Goal: Transaction & Acquisition: Purchase product/service

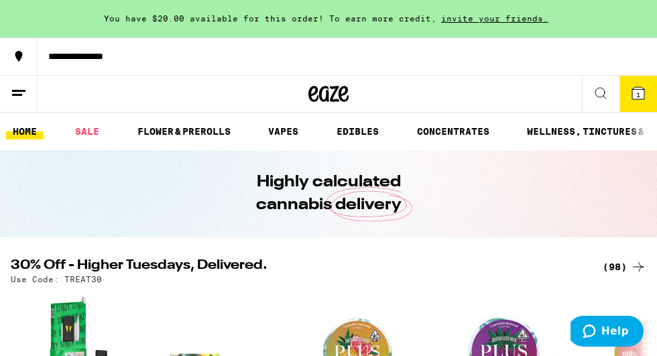
click at [620, 263] on div "(98)" at bounding box center [625, 267] width 44 height 16
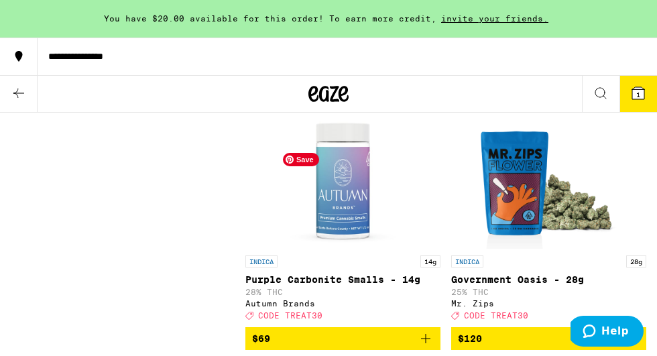
scroll to position [11998, 0]
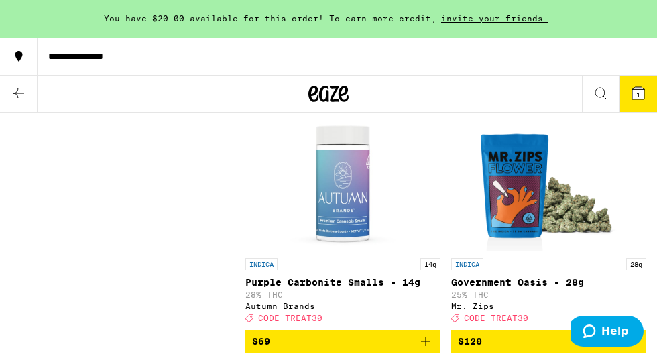
click at [645, 85] on icon at bounding box center [638, 93] width 16 height 16
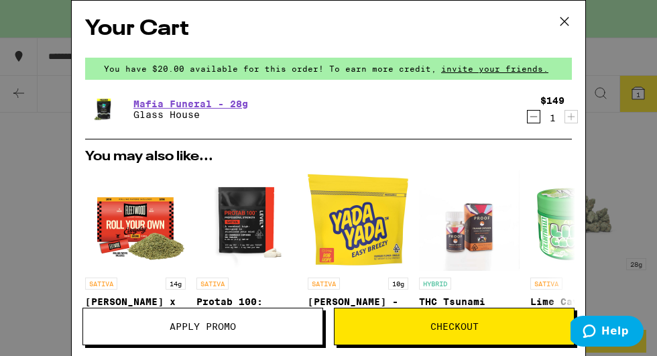
click at [533, 115] on icon "Decrement" at bounding box center [534, 117] width 12 height 16
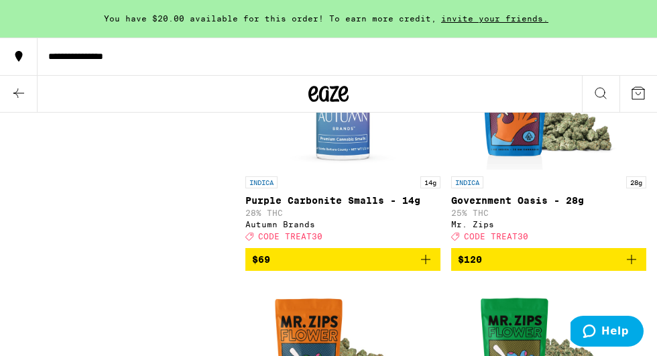
scroll to position [12085, 0]
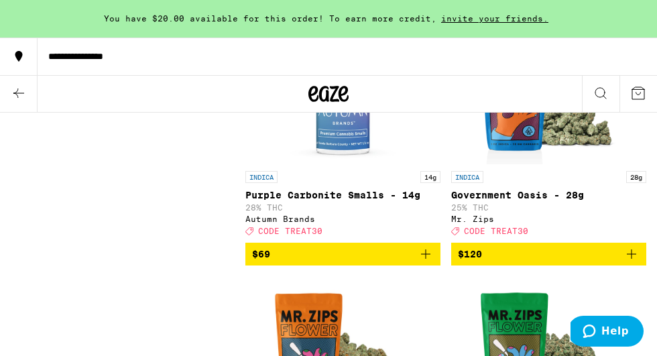
click at [428, 16] on icon "Add to bag" at bounding box center [426, 8] width 16 height 16
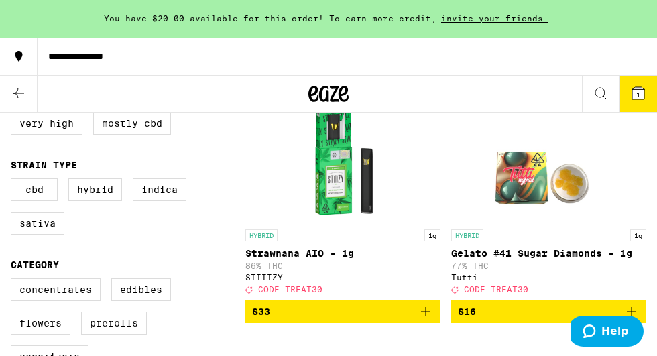
scroll to position [200, 0]
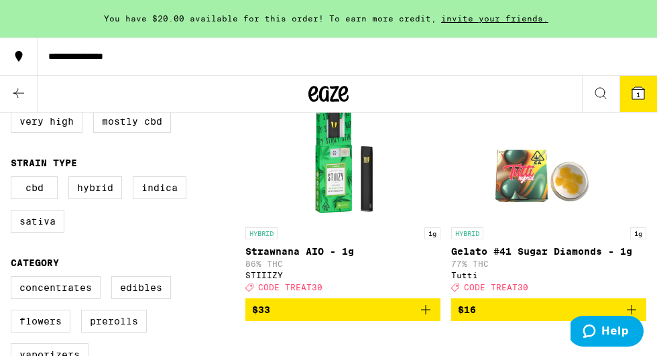
click at [637, 90] on span "1" at bounding box center [638, 94] width 4 height 8
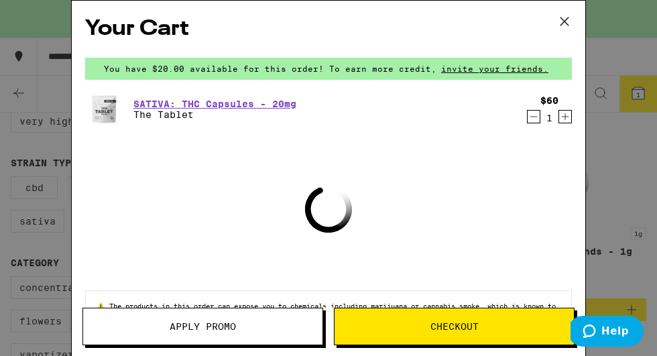
click at [225, 319] on button "Apply Promo" at bounding box center [202, 327] width 241 height 38
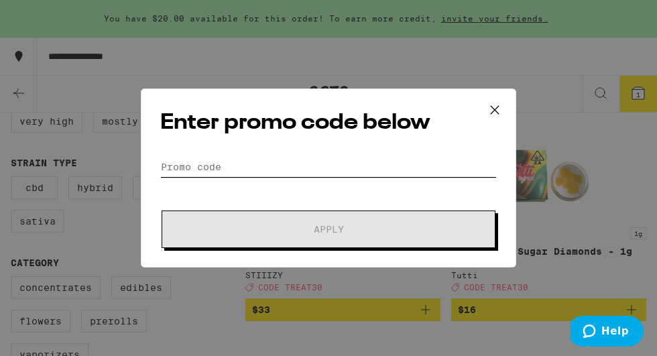
click at [250, 166] on input "Promo Code" at bounding box center [328, 167] width 337 height 20
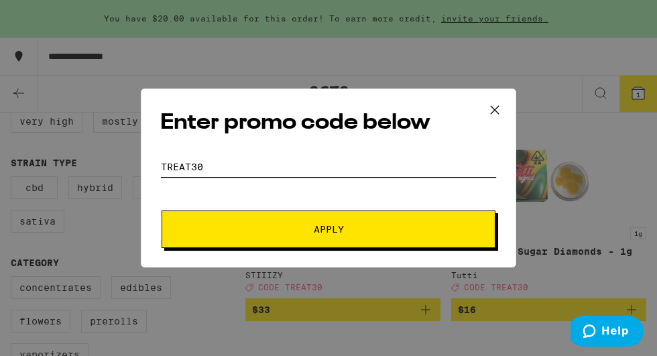
type input "treat30"
click at [243, 232] on span "Apply" at bounding box center [328, 229] width 241 height 9
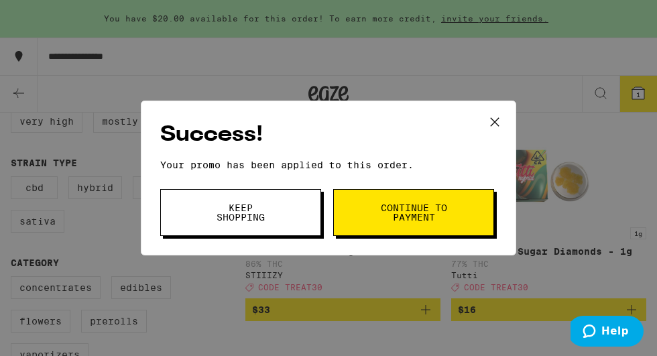
click at [251, 218] on span "Keep Shopping" at bounding box center [240, 212] width 68 height 19
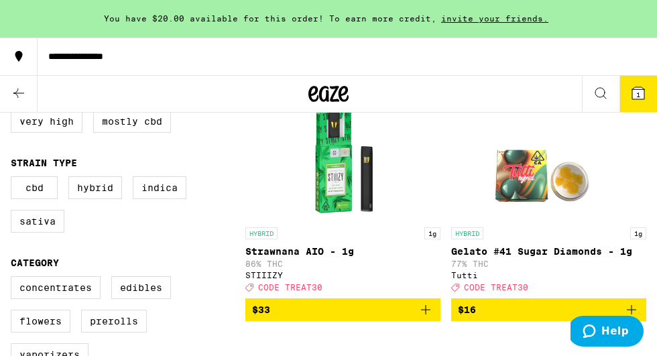
click at [642, 93] on icon at bounding box center [638, 93] width 12 height 12
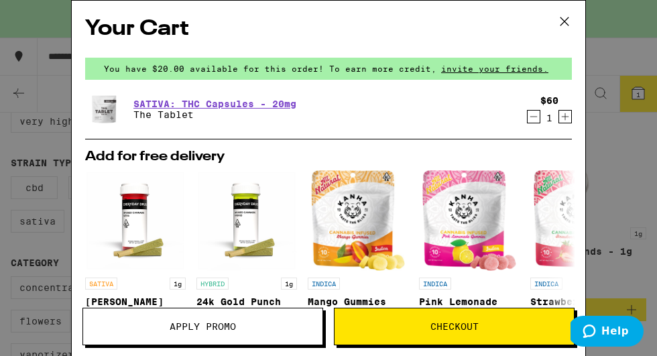
click at [567, 19] on icon at bounding box center [564, 21] width 20 height 20
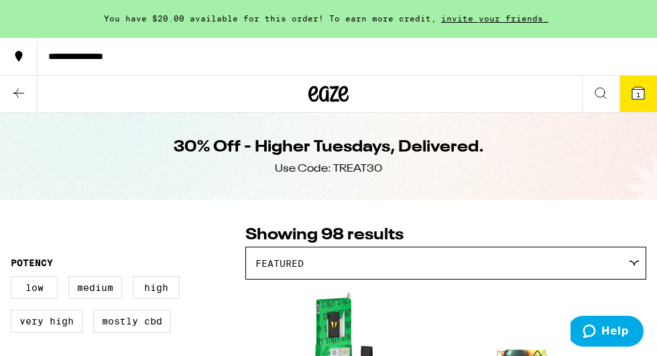
click at [19, 88] on icon at bounding box center [19, 93] width 16 height 16
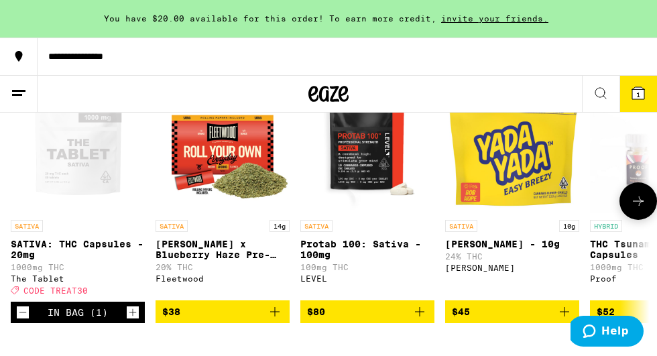
click at [638, 209] on icon at bounding box center [638, 201] width 16 height 16
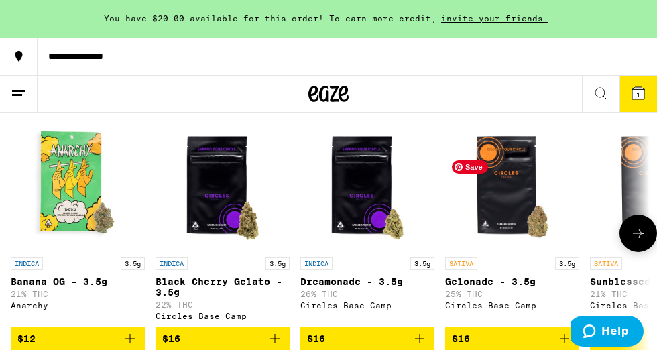
scroll to position [1405, 0]
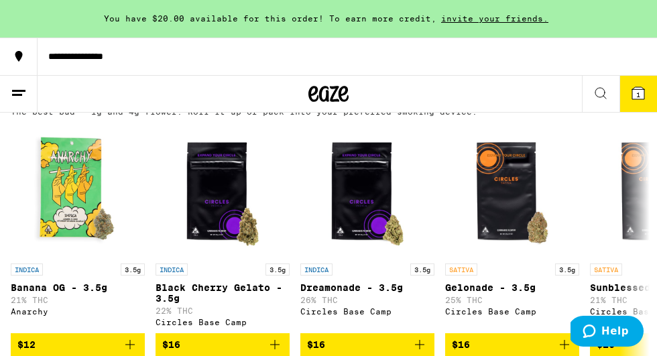
click at [623, 107] on div "(68)" at bounding box center [625, 99] width 44 height 16
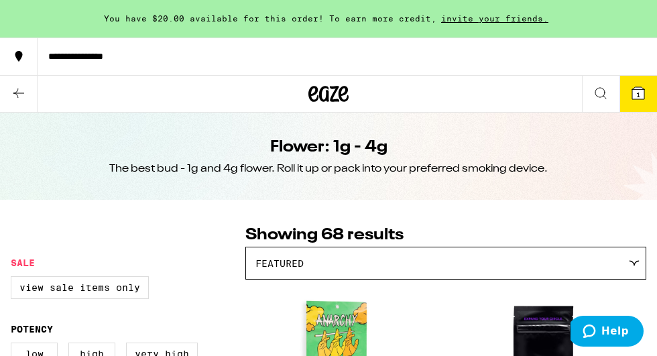
click at [546, 264] on div "Featured" at bounding box center [446, 263] width 400 height 32
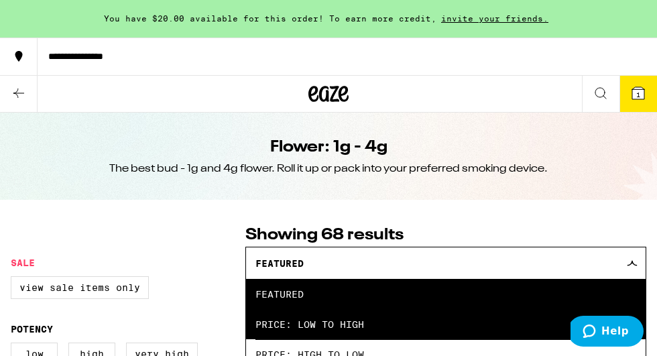
click at [385, 320] on span "Price: Low to High" at bounding box center [445, 324] width 381 height 30
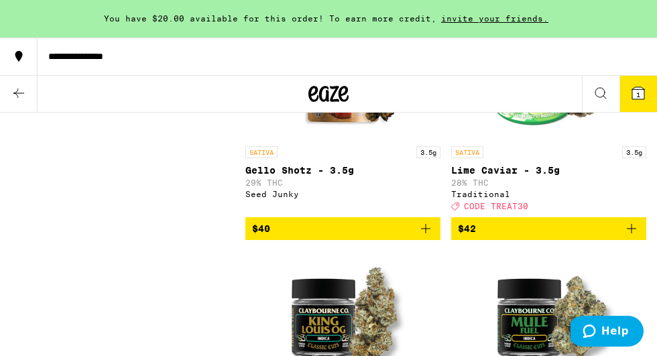
scroll to position [3058, 0]
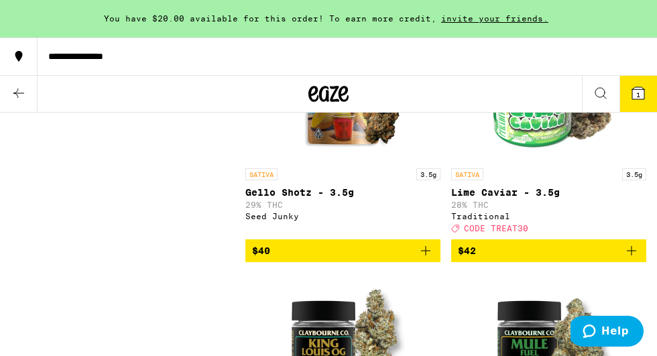
click at [16, 89] on icon at bounding box center [19, 93] width 16 height 16
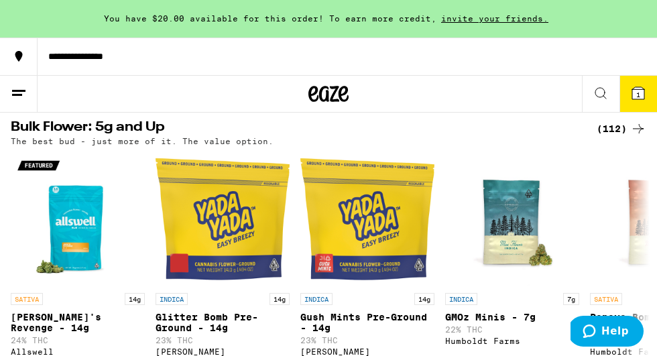
scroll to position [1677, 0]
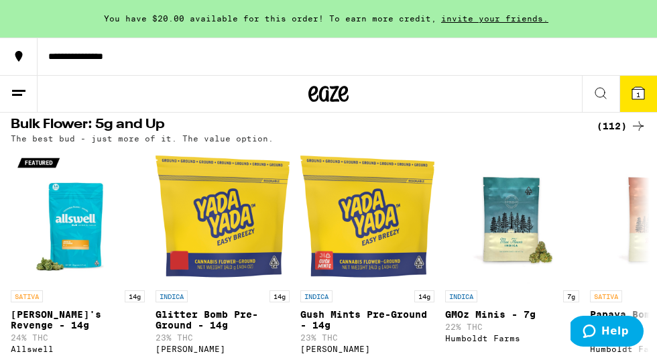
click at [621, 134] on div "(112)" at bounding box center [622, 126] width 50 height 16
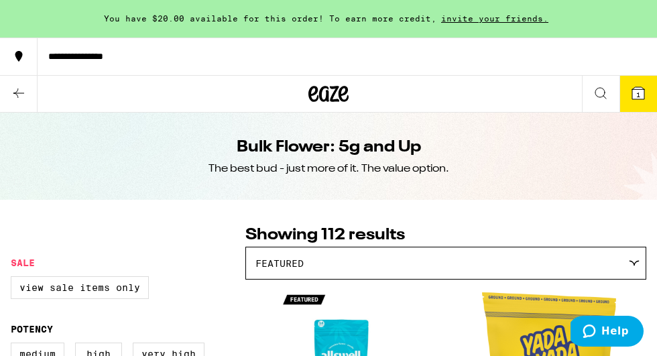
click at [376, 269] on div "Featured" at bounding box center [446, 263] width 400 height 32
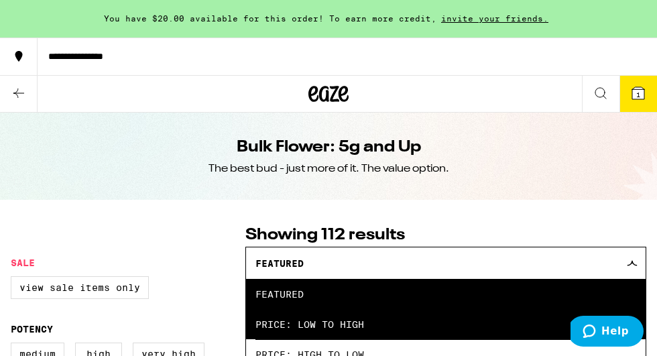
click at [321, 332] on span "Price: Low to High" at bounding box center [445, 324] width 381 height 30
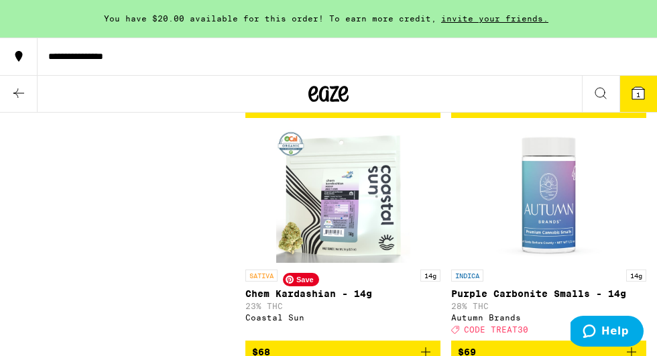
scroll to position [7878, 0]
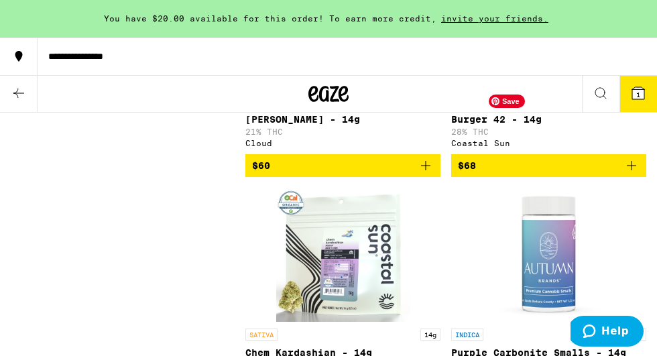
click at [511, 88] on img "Open page for Burger 42 - 14g from Coastal Sun" at bounding box center [549, 21] width 134 height 134
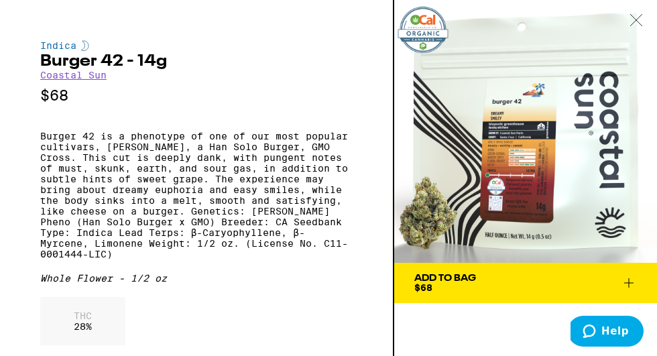
click at [641, 13] on div at bounding box center [636, 21] width 42 height 42
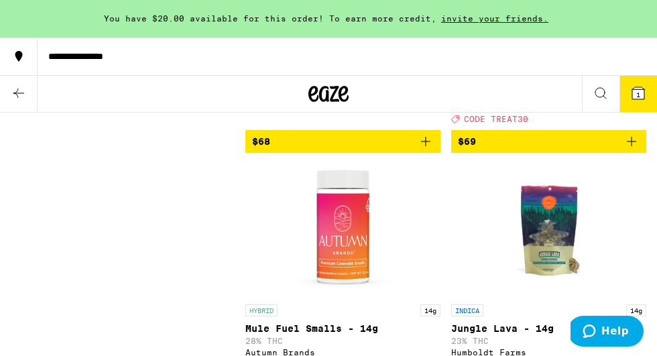
scroll to position [8132, 0]
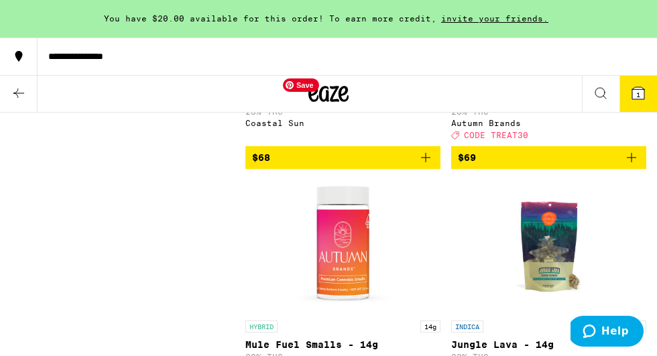
click at [369, 68] on img "Open page for Chem Kardashian - 14g from Coastal Sun" at bounding box center [343, 1] width 134 height 134
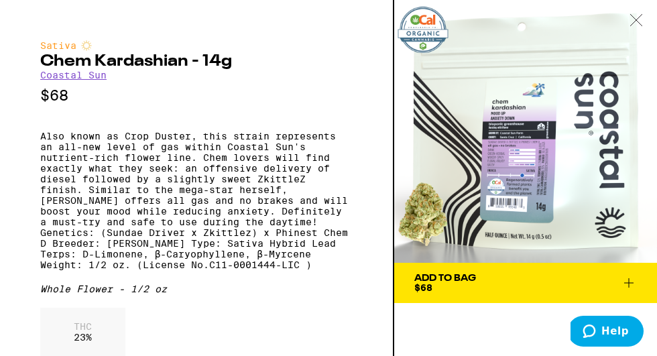
click at [635, 15] on icon at bounding box center [635, 20] width 13 height 12
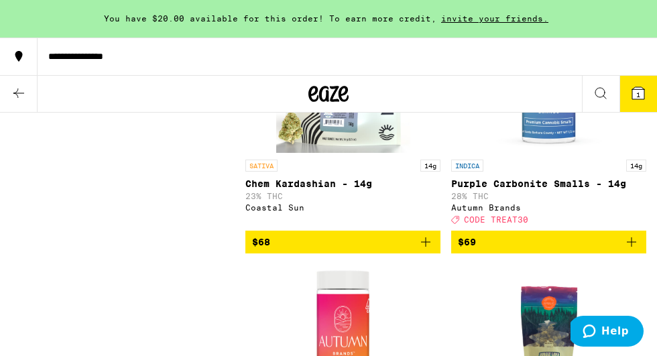
scroll to position [8050, 0]
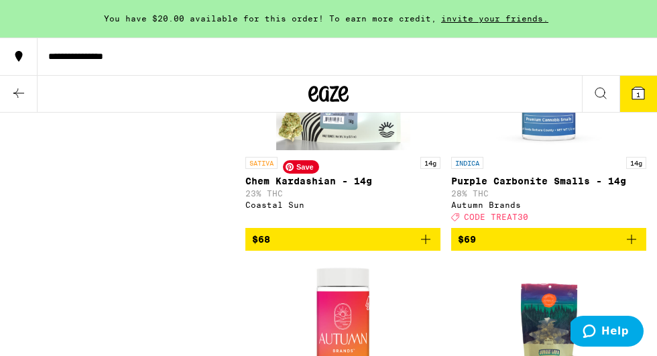
click at [356, 150] on img "Open page for Chem Kardashian - 14g from Coastal Sun" at bounding box center [343, 83] width 134 height 134
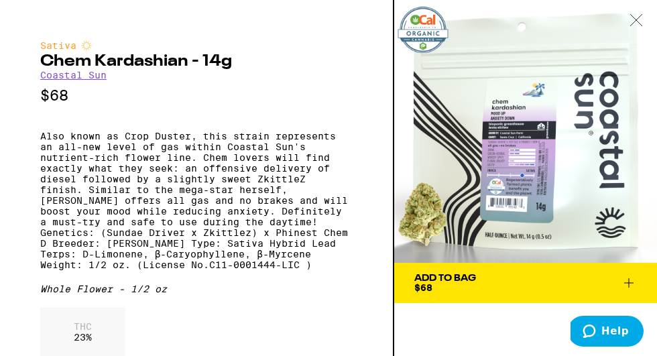
click at [637, 17] on icon at bounding box center [635, 20] width 13 height 12
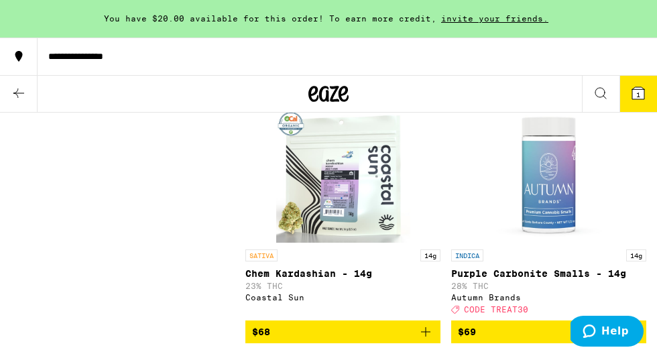
scroll to position [7920, 0]
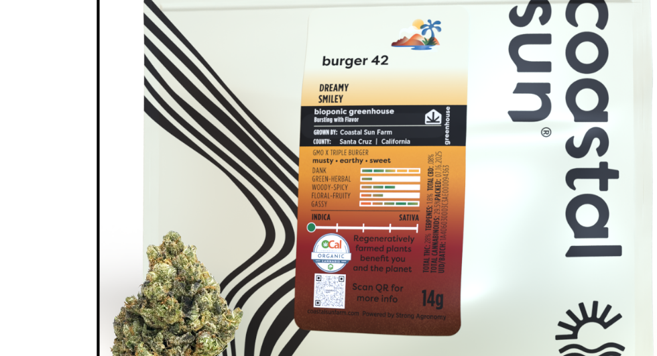
scroll to position [7920, 0]
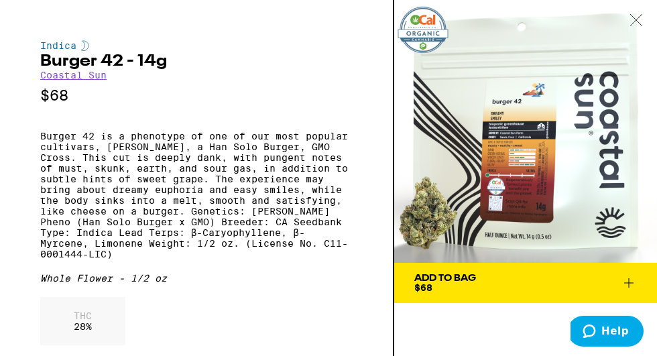
click at [641, 19] on icon at bounding box center [635, 20] width 13 height 12
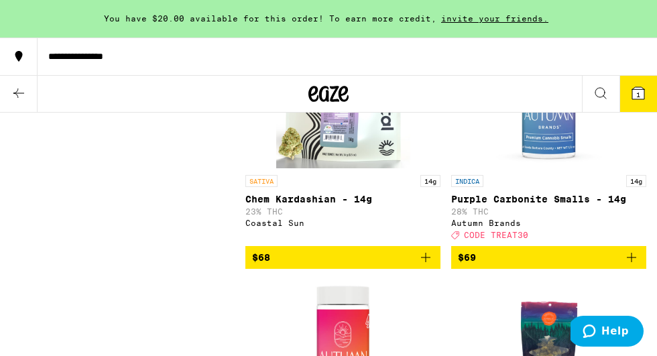
scroll to position [8069, 0]
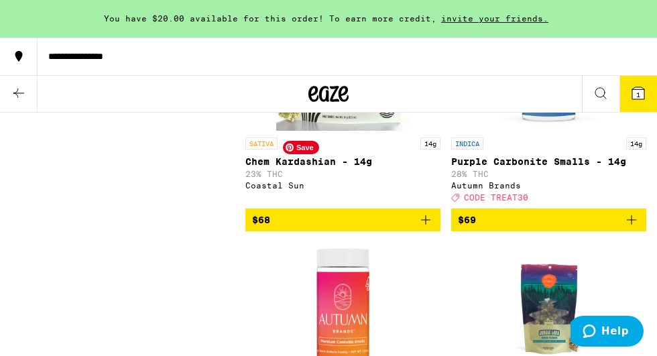
click at [347, 131] on img "Open page for Chem Kardashian - 14g from Coastal Sun" at bounding box center [343, 64] width 134 height 134
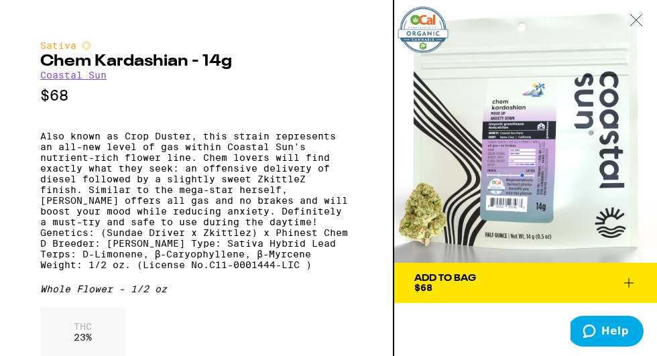
click at [635, 19] on icon at bounding box center [635, 20] width 13 height 12
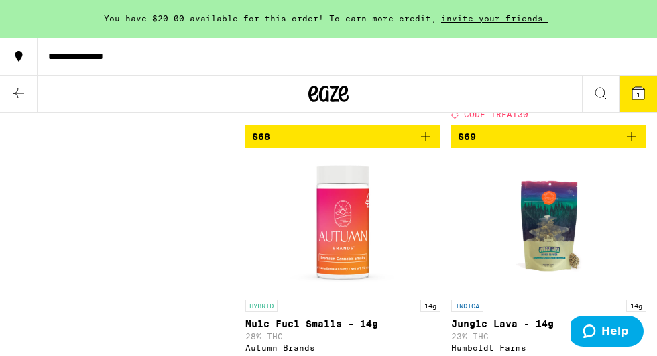
scroll to position [8155, 0]
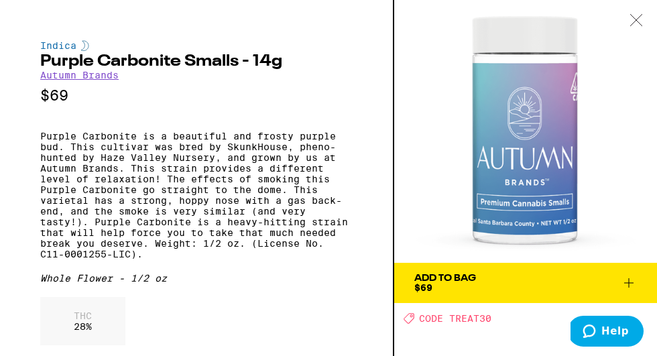
click at [635, 21] on icon at bounding box center [635, 19] width 11 height 11
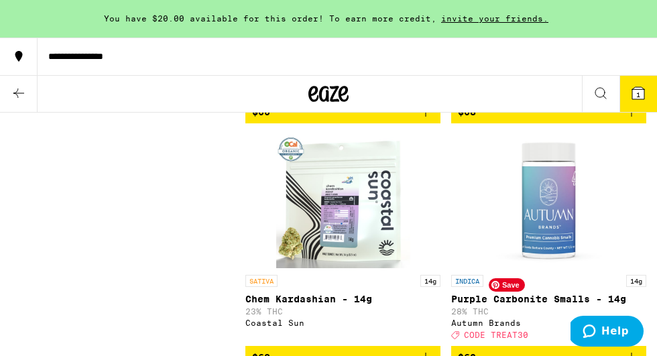
scroll to position [7912, 0]
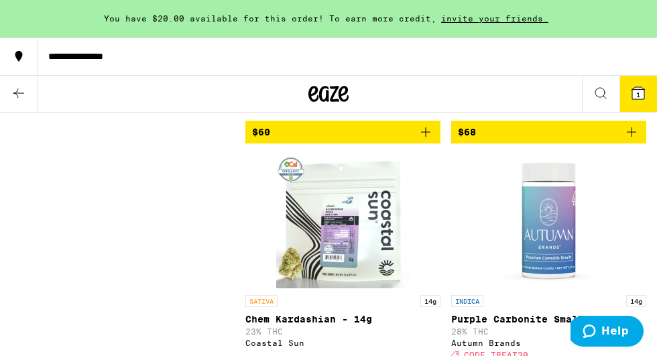
click at [634, 137] on icon "Add to bag" at bounding box center [631, 131] width 9 height 9
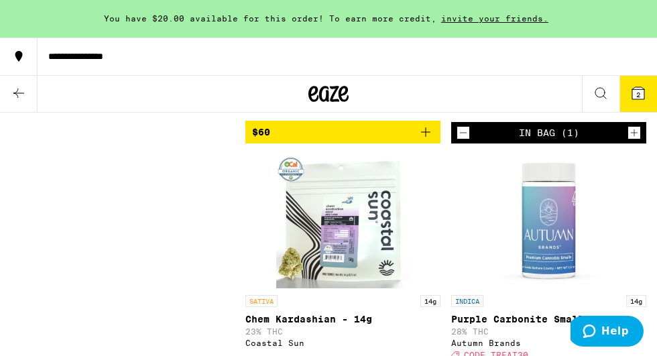
click at [644, 93] on icon at bounding box center [638, 93] width 12 height 12
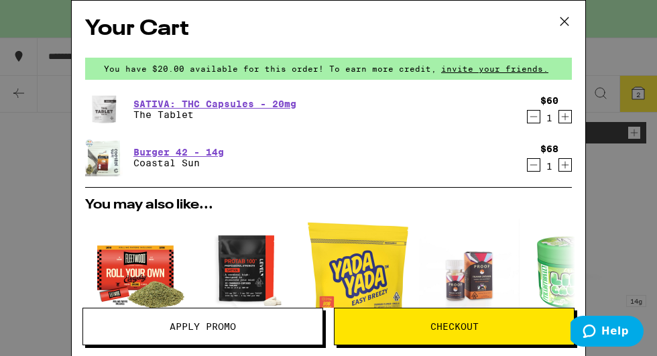
click at [533, 117] on icon "Decrement" at bounding box center [533, 117] width 7 height 0
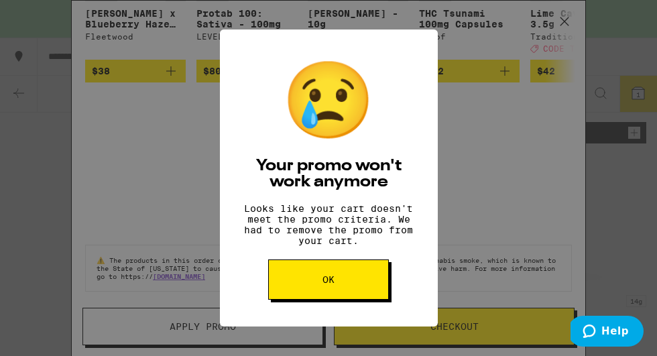
scroll to position [278, 0]
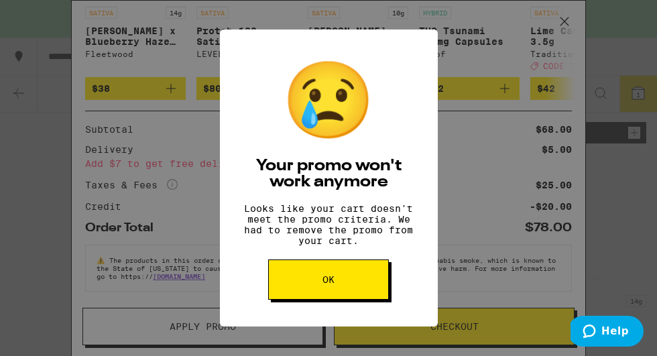
click at [356, 299] on button "OK" at bounding box center [328, 279] width 121 height 40
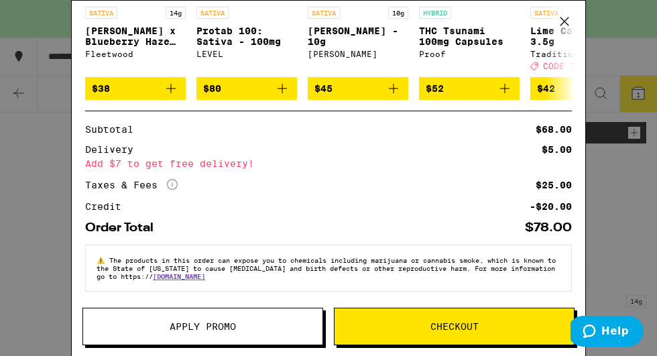
click at [566, 18] on icon at bounding box center [564, 21] width 20 height 20
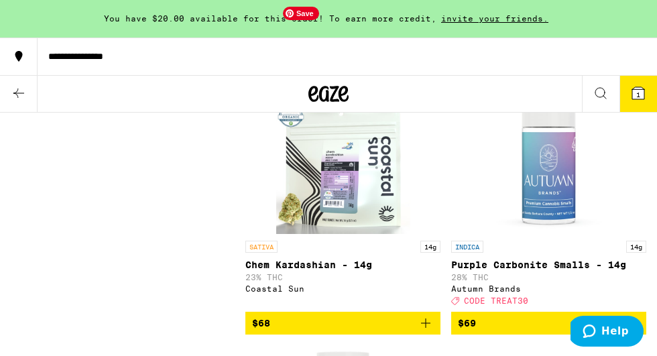
scroll to position [7983, 0]
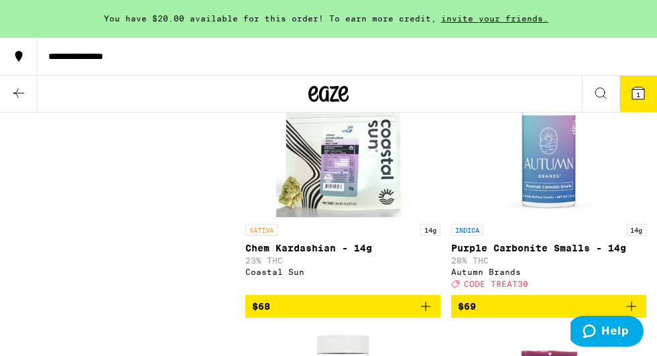
click at [463, 70] on icon "Decrement" at bounding box center [463, 62] width 12 height 16
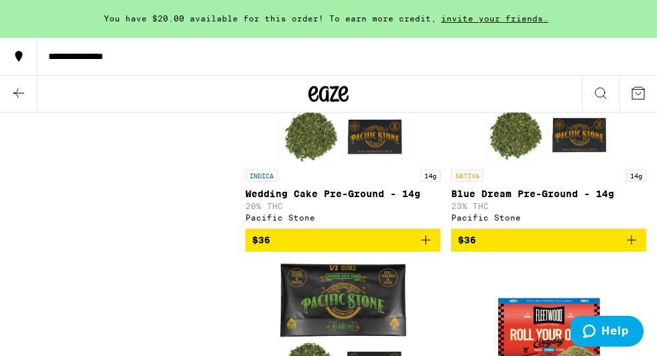
scroll to position [1789, 0]
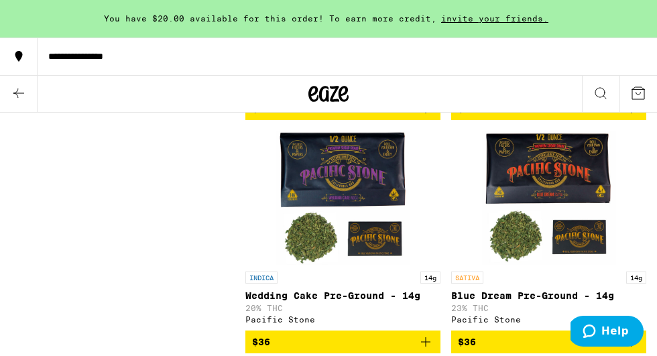
click at [11, 87] on icon at bounding box center [19, 93] width 16 height 16
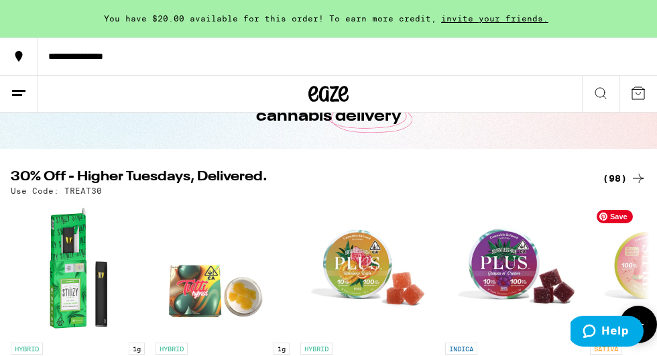
scroll to position [84, 0]
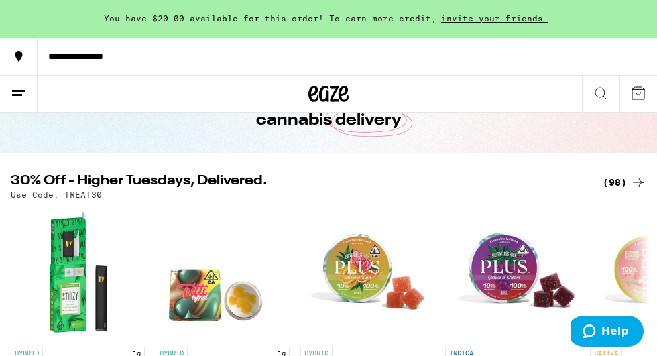
click at [613, 179] on div "(98)" at bounding box center [625, 182] width 44 height 16
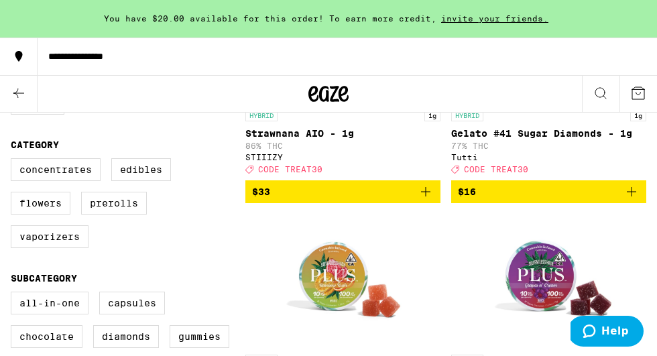
scroll to position [323, 0]
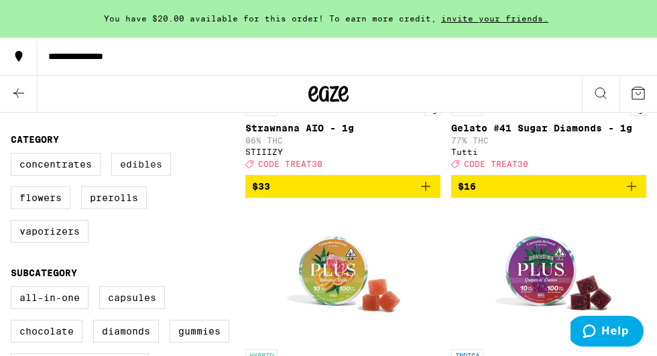
click at [158, 172] on label "Edibles" at bounding box center [141, 164] width 60 height 23
click at [14, 156] on input "Edibles" at bounding box center [13, 155] width 1 height 1
checkbox input "true"
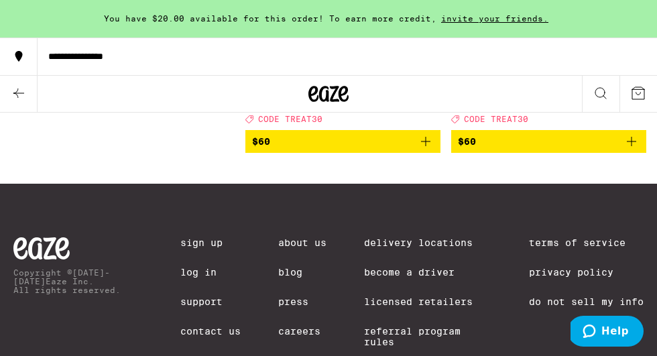
scroll to position [4111, 0]
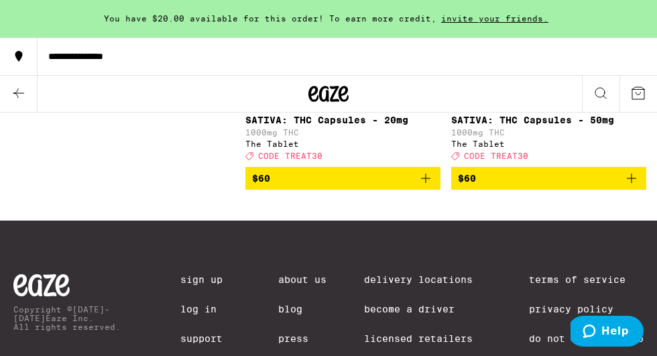
click at [429, 186] on icon "Add to bag" at bounding box center [426, 178] width 16 height 16
